Goal: Task Accomplishment & Management: Manage account settings

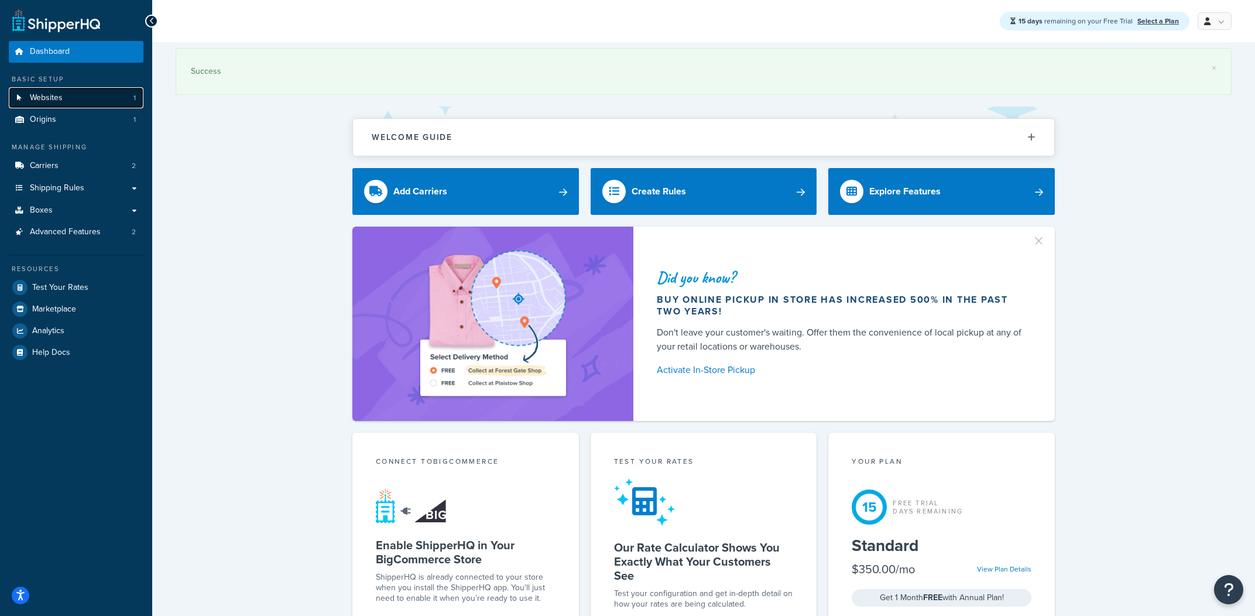
click at [95, 107] on link "Websites 1" at bounding box center [76, 98] width 135 height 22
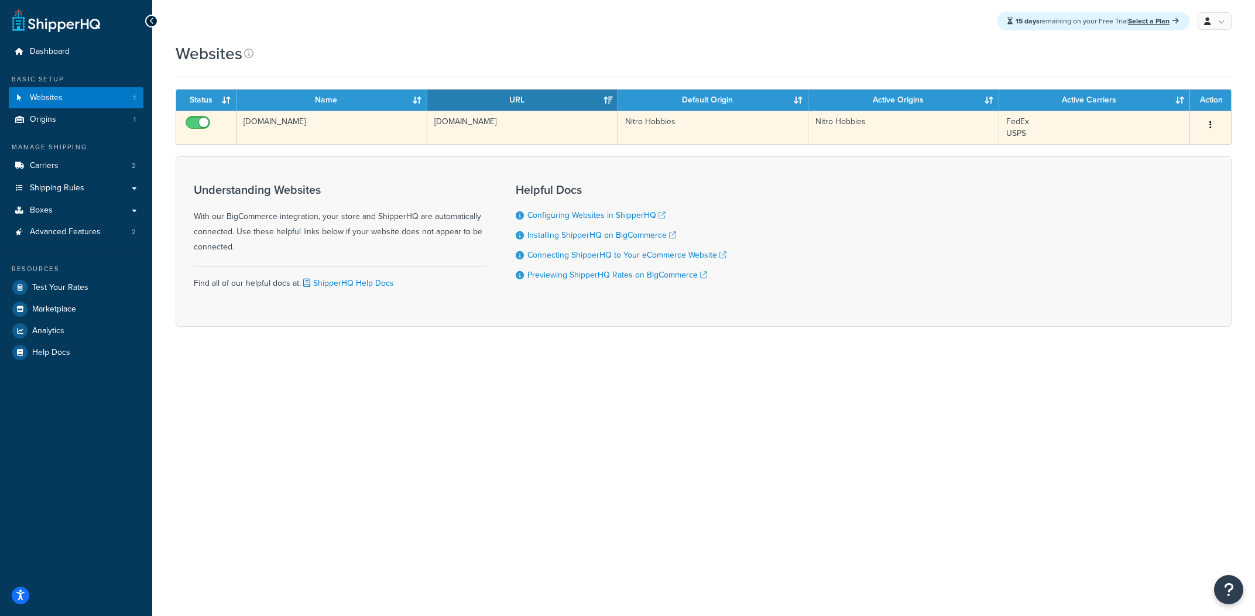
click at [505, 129] on td "nitrohobbies.com" at bounding box center [522, 127] width 191 height 33
